Goal: Task Accomplishment & Management: Use online tool/utility

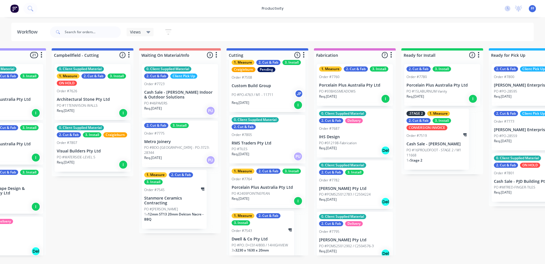
scroll to position [70, 0]
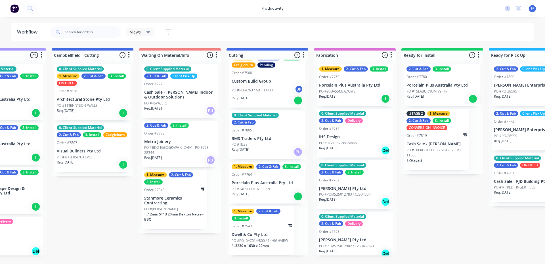
click at [266, 226] on div "Order #7543" at bounding box center [261, 226] width 60 height 5
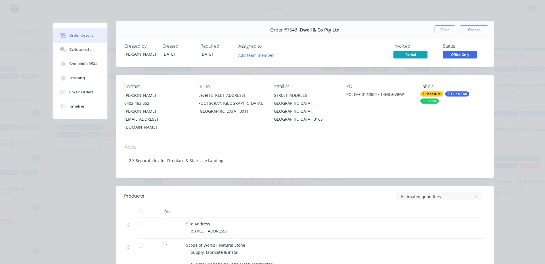
scroll to position [0, 0]
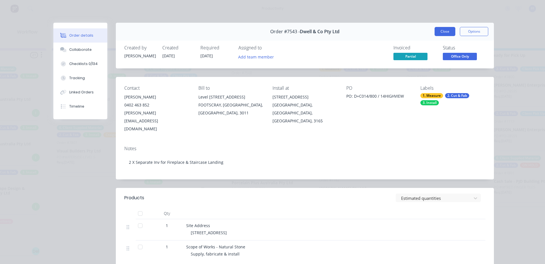
click at [448, 31] on button "Close" at bounding box center [444, 31] width 21 height 9
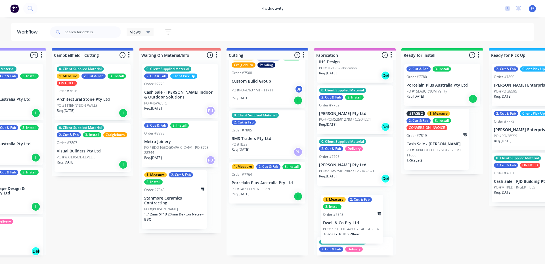
scroll to position [79, 0]
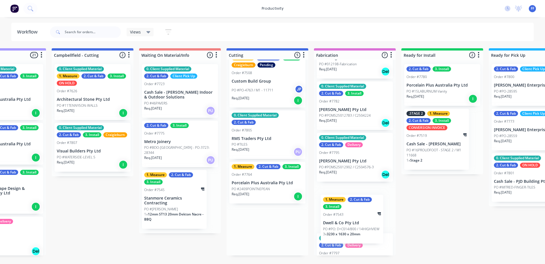
drag, startPoint x: 268, startPoint y: 228, endPoint x: 361, endPoint y: 216, distance: 93.8
click at [361, 216] on div "Submitted 14 1. Measure 2. Cut & Fab 3. Install Order #7545 Stanmore Ceramics C…" at bounding box center [282, 151] width 1193 height 207
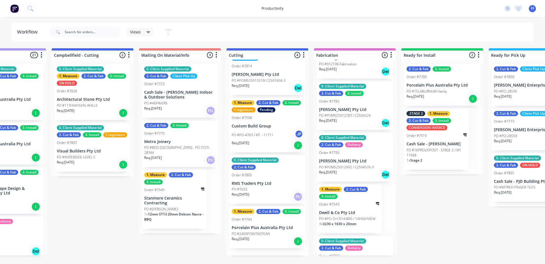
scroll to position [18, 0]
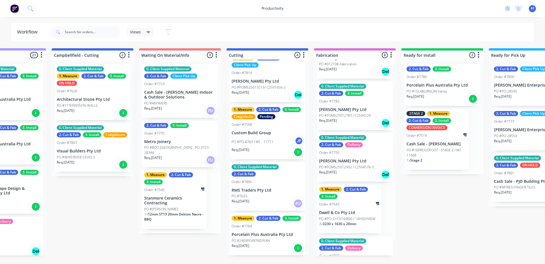
click at [276, 133] on p "Custom Build Group" at bounding box center [266, 132] width 71 height 5
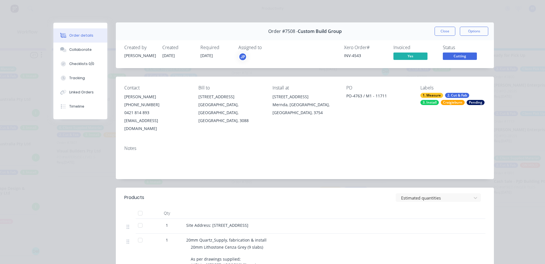
scroll to position [0, 0]
click at [447, 31] on button "Close" at bounding box center [444, 31] width 21 height 9
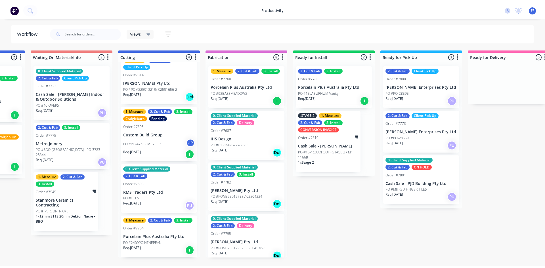
scroll to position [0, 403]
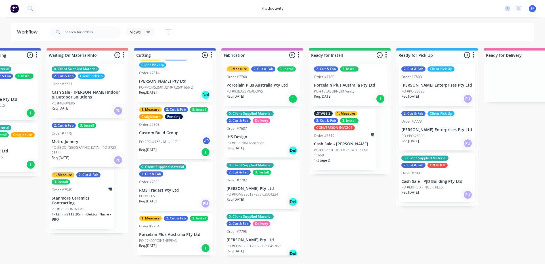
click at [66, 9] on div "productivity productivity Workflow Planner Delivery Scheduling Timesheets No ne…" at bounding box center [272, 8] width 545 height 17
click at [31, 9] on icon at bounding box center [30, 8] width 5 height 5
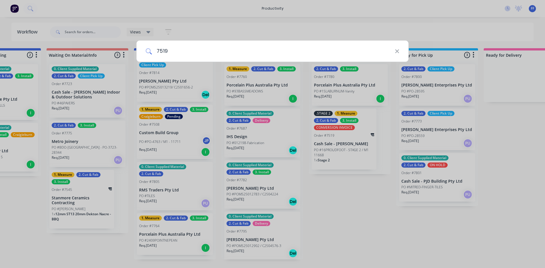
type input "7519"
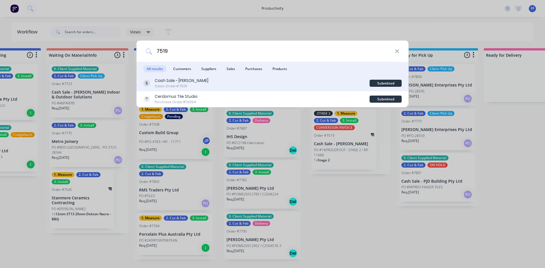
click at [214, 82] on div "Cash Sale - Brett Ford Sales Order #7519" at bounding box center [256, 83] width 226 height 11
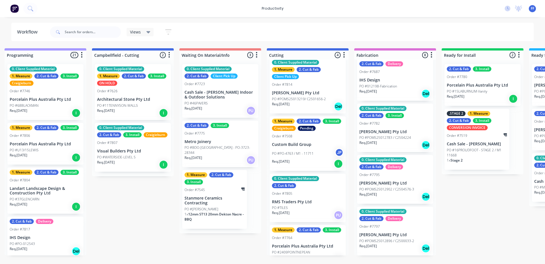
scroll to position [18, 0]
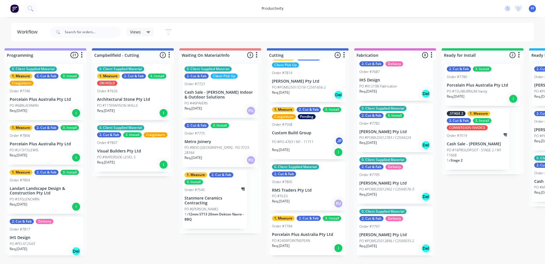
click at [486, 138] on div "Order #7519" at bounding box center [476, 135] width 60 height 5
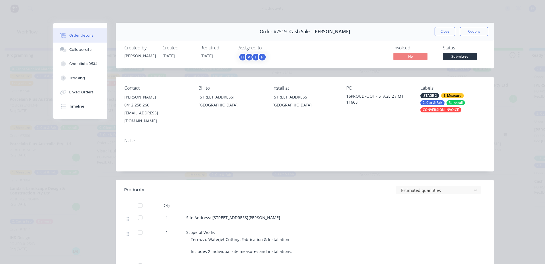
scroll to position [0, 403]
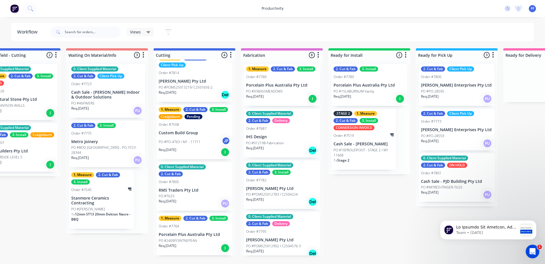
scroll to position [0, 384]
click at [223, 154] on div "I" at bounding box center [224, 152] width 9 height 9
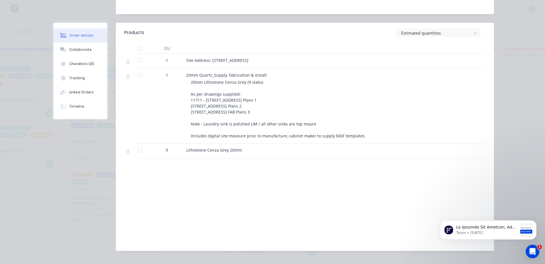
scroll to position [170, 0]
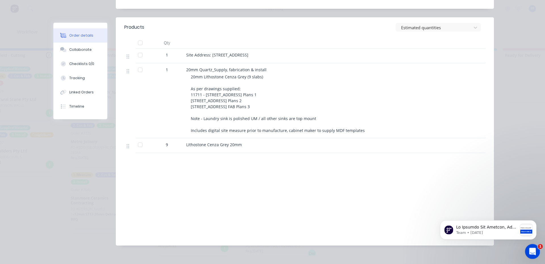
click at [532, 251] on icon "Open Intercom Messenger" at bounding box center [531, 250] width 9 height 9
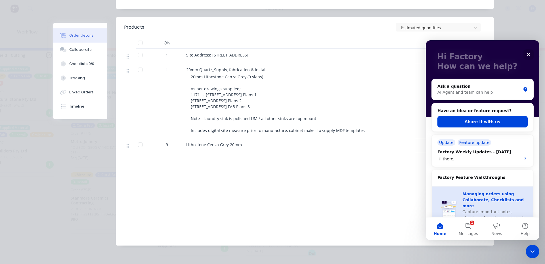
scroll to position [28, 0]
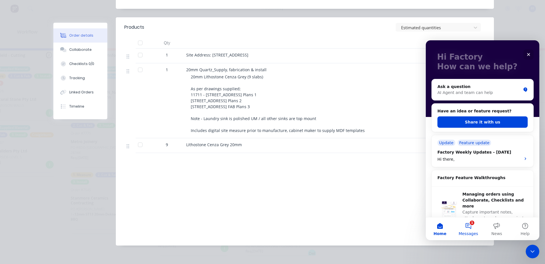
click at [469, 226] on button "1 Messages" at bounding box center [468, 228] width 28 height 23
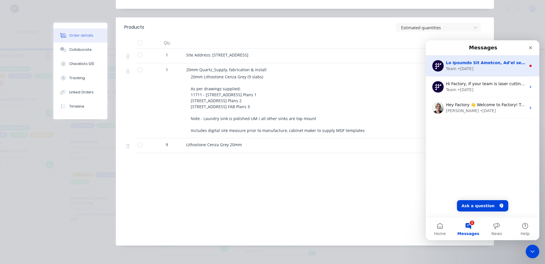
click at [519, 67] on div "Team • [DATE]" at bounding box center [486, 69] width 80 height 6
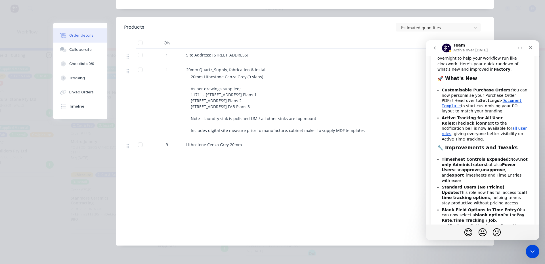
scroll to position [0, 0]
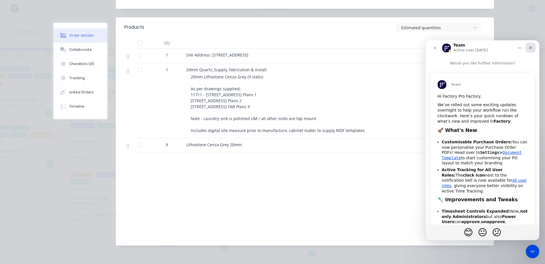
click at [530, 49] on icon "Close" at bounding box center [530, 47] width 5 height 5
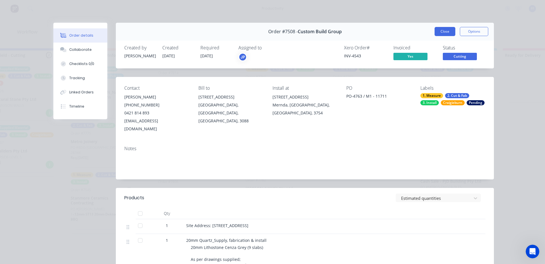
click at [441, 31] on button "Close" at bounding box center [444, 31] width 21 height 9
